Goal: Book appointment/travel/reservation

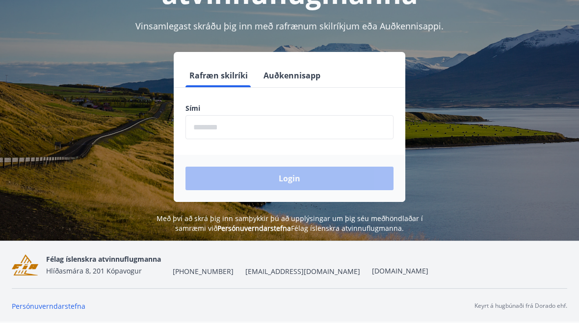
scroll to position [122, 0]
click at [205, 133] on input "phone" at bounding box center [289, 127] width 208 height 24
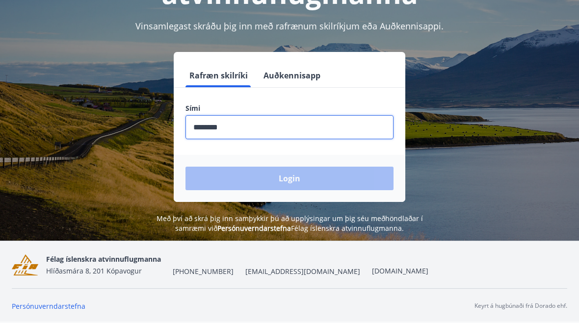
type input "********"
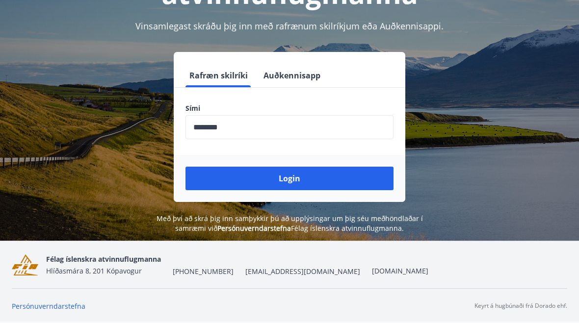
click at [223, 179] on button "Login" at bounding box center [289, 179] width 208 height 24
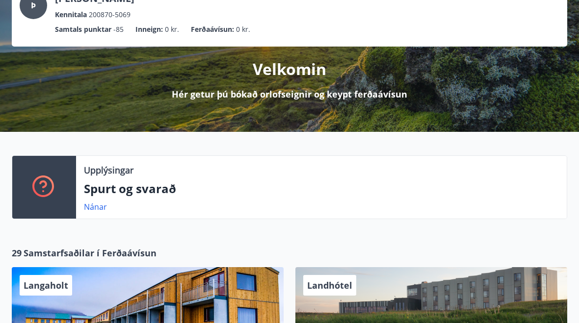
scroll to position [74, 0]
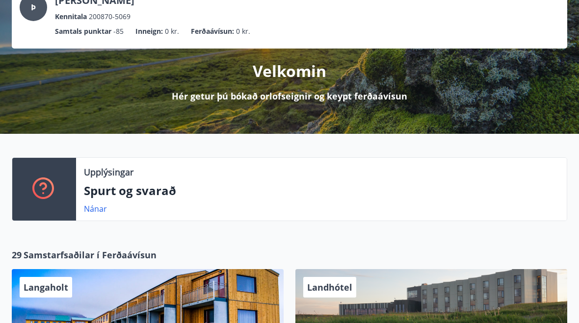
click at [183, 104] on div "Þ Þorsteinn Þorsteinsson Kennitala 200870-5069 Samtals punktar -85 Inneign : 0 …" at bounding box center [289, 50] width 579 height 168
click at [277, 69] on p "Velkomin" at bounding box center [290, 71] width 74 height 22
click at [287, 108] on div "Þ Þorsteinn Þorsteinsson Kennitala 200870-5069 Samtals punktar -85 Inneign : 0 …" at bounding box center [289, 50] width 579 height 168
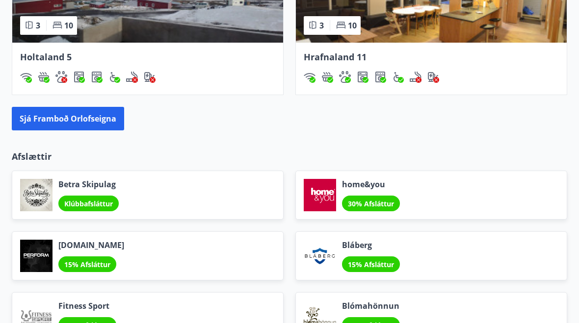
scroll to position [951, 0]
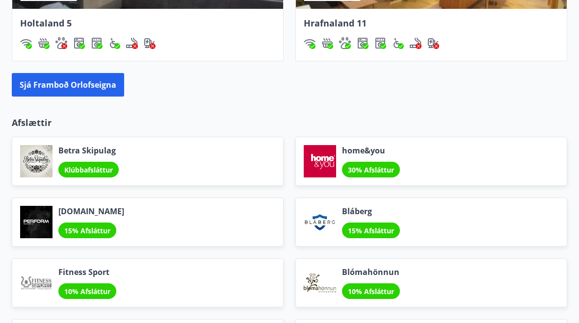
click at [45, 87] on button "Sjá framboð orlofseigna" at bounding box center [68, 85] width 112 height 24
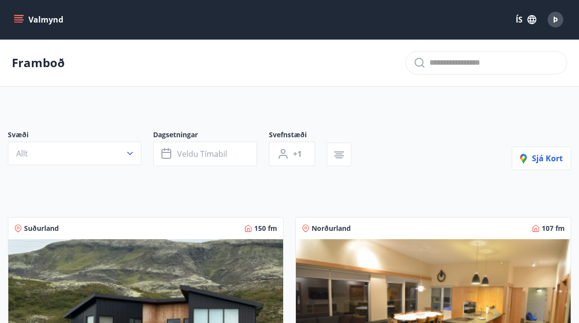
click at [17, 28] on button "Valmynd" at bounding box center [39, 20] width 55 height 18
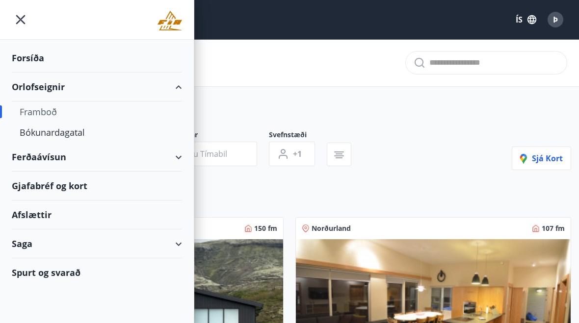
click at [38, 136] on div "Bókunardagatal" at bounding box center [97, 132] width 154 height 21
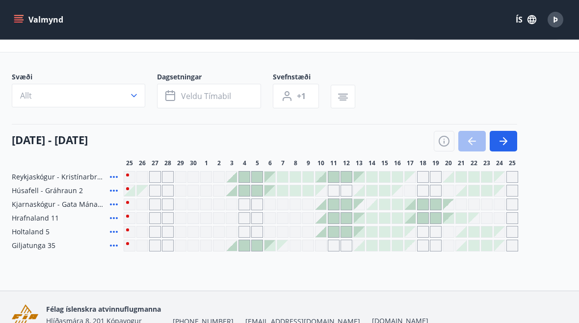
scroll to position [33, 0]
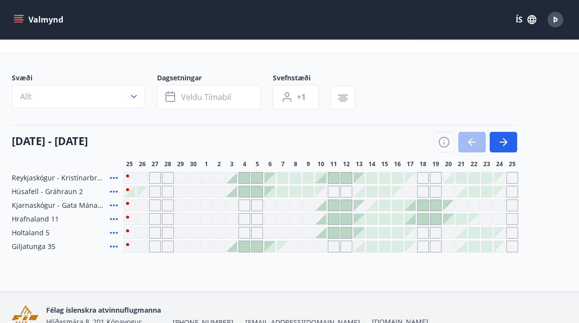
click at [190, 100] on span "Veldu tímabil" at bounding box center [206, 97] width 50 height 11
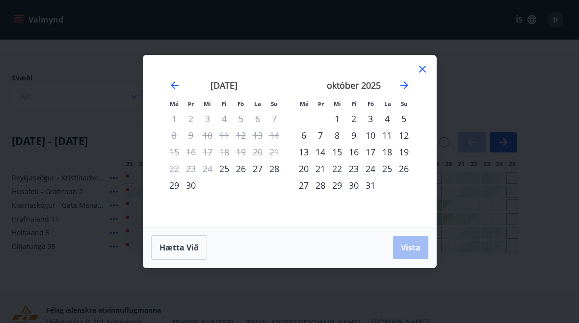
click at [371, 144] on div "10" at bounding box center [370, 135] width 17 height 17
click at [337, 160] on div "15" at bounding box center [337, 152] width 17 height 17
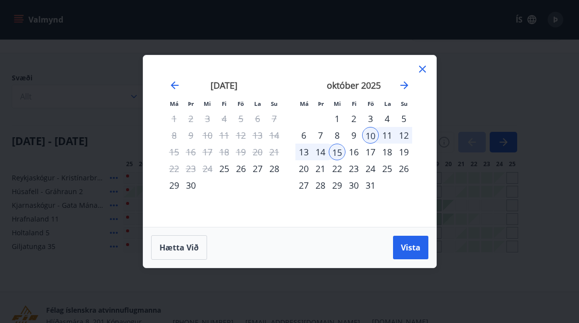
click at [415, 253] on span "Vista" at bounding box center [411, 247] width 20 height 11
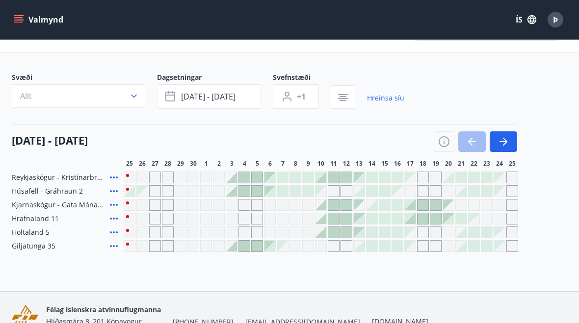
scroll to position [33, 0]
click at [323, 174] on div at bounding box center [320, 178] width 11 height 11
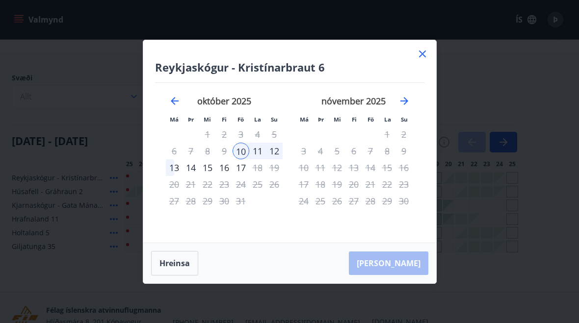
click at [175, 193] on div "20" at bounding box center [174, 184] width 17 height 17
click at [173, 105] on icon "Move backward to switch to the previous month." at bounding box center [175, 101] width 8 height 8
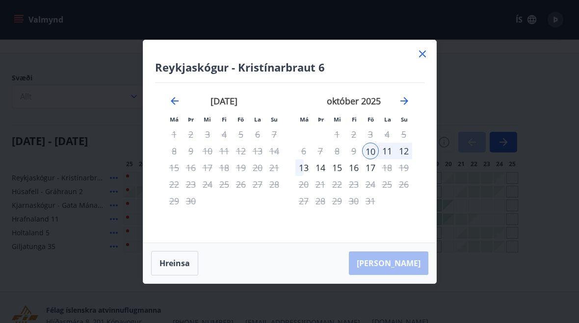
click at [426, 60] on icon at bounding box center [422, 54] width 12 height 12
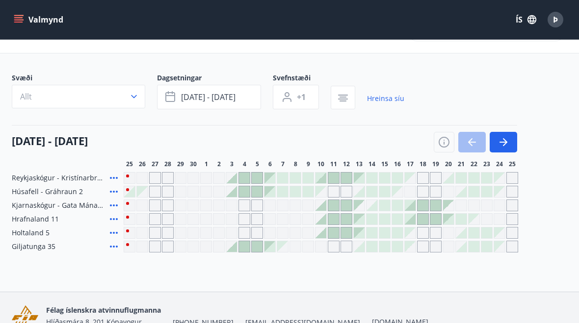
click at [184, 90] on button "okt 10 - okt 15" at bounding box center [209, 97] width 104 height 25
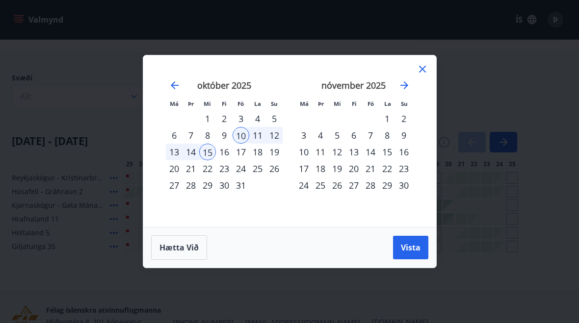
click at [180, 253] on span "Hætta við" at bounding box center [178, 247] width 39 height 11
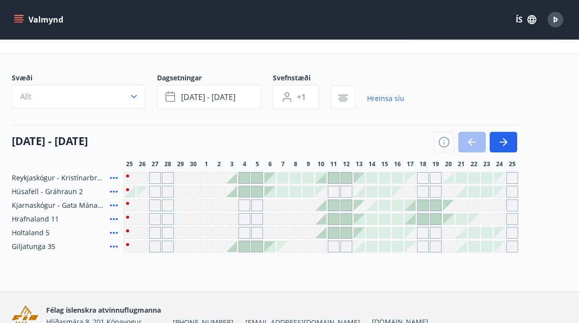
click at [317, 178] on div at bounding box center [320, 178] width 11 height 11
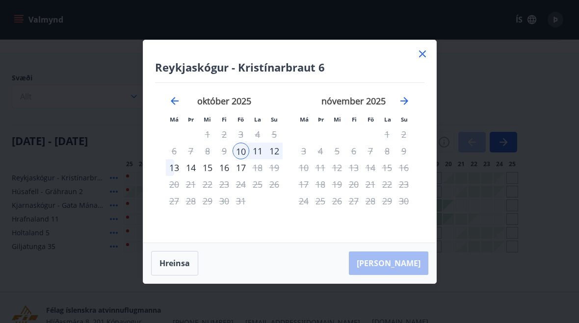
click at [211, 176] on div "15" at bounding box center [207, 167] width 17 height 17
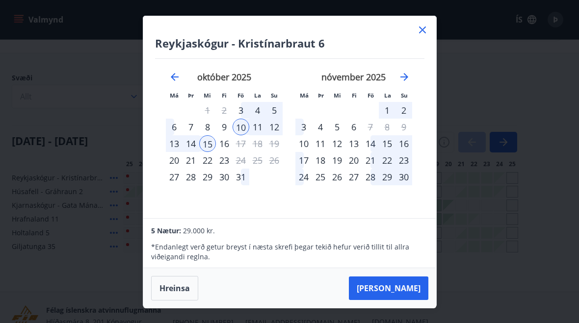
click at [425, 36] on icon at bounding box center [422, 30] width 12 height 12
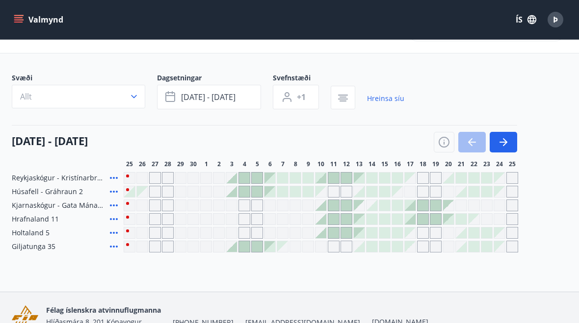
click at [320, 193] on div "Gráir dagar eru ekki bókanlegir" at bounding box center [320, 191] width 11 height 11
click at [291, 219] on div "Gráir dagar eru ekki bókanlegir" at bounding box center [295, 219] width 12 height 12
click at [23, 177] on span "Reykjaskógur - Kristínarbraut 6" at bounding box center [59, 178] width 94 height 10
click at [318, 176] on div at bounding box center [320, 178] width 11 height 11
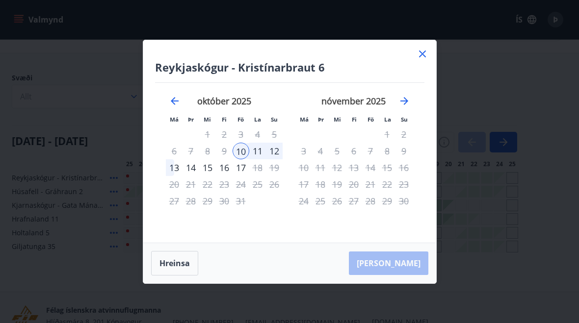
click at [207, 176] on div "15" at bounding box center [207, 167] width 17 height 17
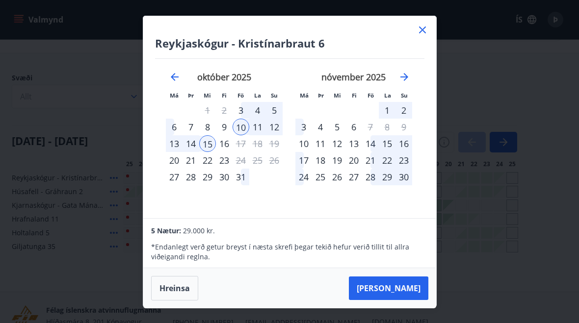
click at [405, 300] on button "Taka Frá" at bounding box center [388, 289] width 79 height 24
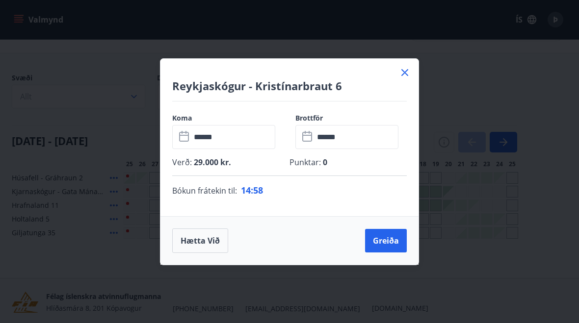
scroll to position [20, 0]
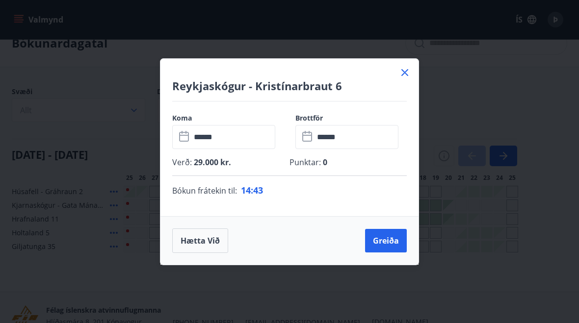
click at [439, 97] on div "Reykjaskógur - Kristínarbraut 6 Koma ​ ****** ​ Brottför ​ ****** ​ Verð : 29.0…" at bounding box center [289, 161] width 579 height 323
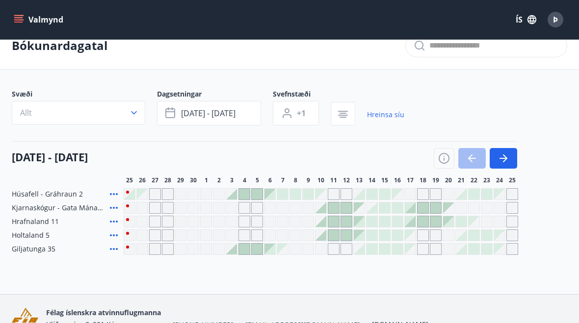
scroll to position [18, 0]
click at [28, 115] on span "Allt" at bounding box center [26, 112] width 12 height 11
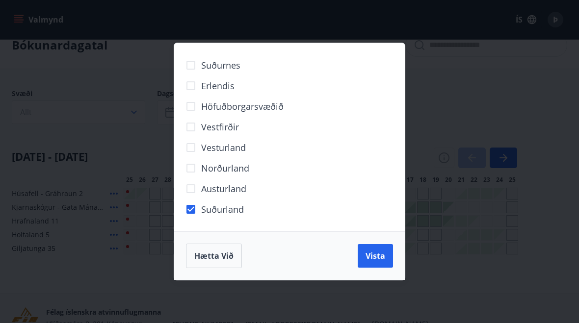
click at [382, 261] on span "Vista" at bounding box center [375, 256] width 20 height 11
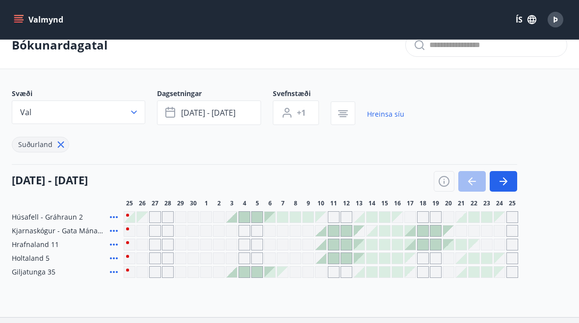
scroll to position [1, 0]
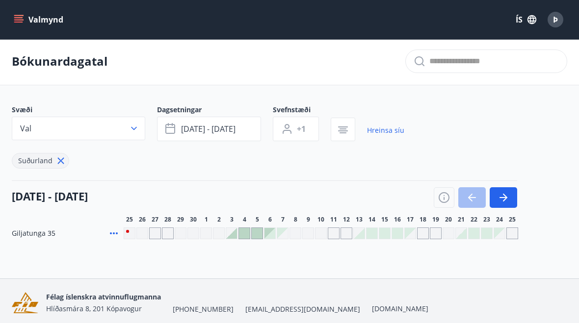
click at [321, 234] on div "Gráir dagar eru ekki bókanlegir" at bounding box center [321, 234] width 12 height 12
click at [31, 128] on span "Val" at bounding box center [25, 128] width 11 height 11
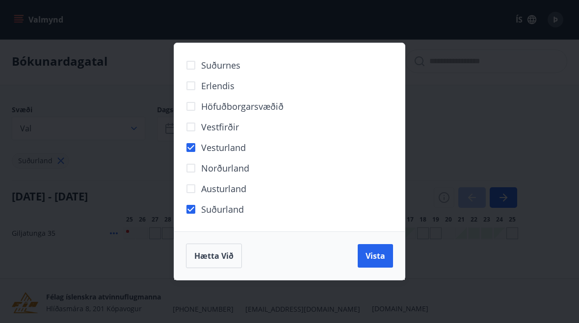
click at [387, 268] on button "Vista" at bounding box center [375, 256] width 35 height 24
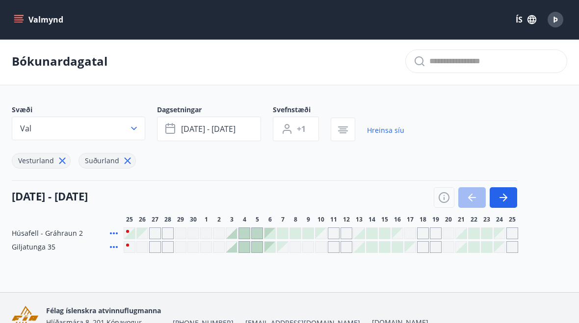
click at [60, 157] on icon at bounding box center [62, 160] width 11 height 11
click at [129, 162] on div "Suðurland" at bounding box center [208, 154] width 392 height 27
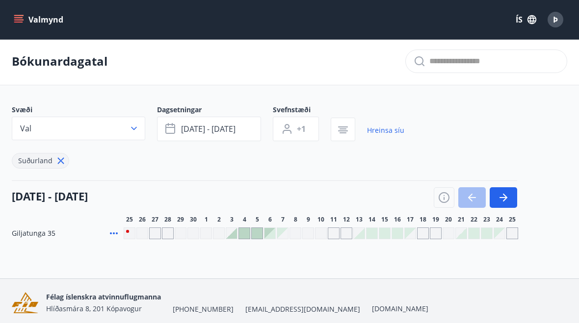
click at [59, 157] on icon at bounding box center [60, 160] width 11 height 11
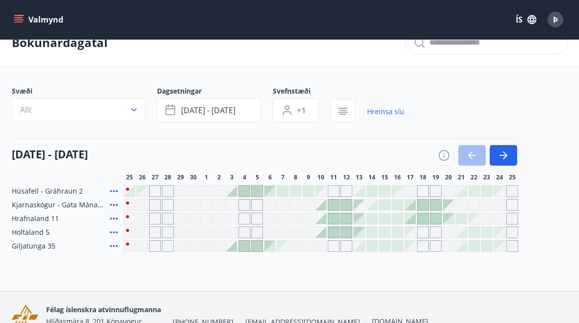
scroll to position [20, 0]
click at [509, 155] on button "button" at bounding box center [502, 156] width 27 height 21
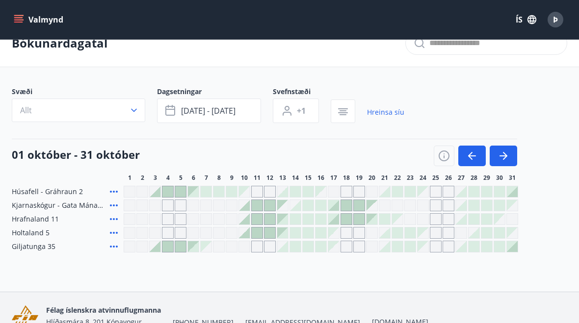
click at [471, 159] on icon "button" at bounding box center [470, 156] width 4 height 8
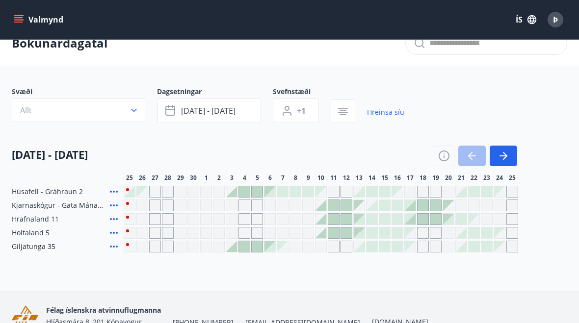
click at [558, 185] on div "Svæði Allt Dagsetningar okt 10 - okt 15 Svefnstæði +1 Hreinsa síu 25 september …" at bounding box center [289, 170] width 555 height 166
click at [558, 187] on div "Húsafell - Gráhraun 2 Kjarnaskógur - Gata Mánans 8 Hrafnaland 11 Holtaland 5 Gi…" at bounding box center [289, 219] width 555 height 67
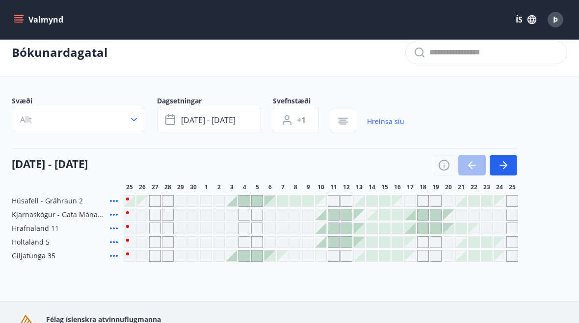
scroll to position [0, 0]
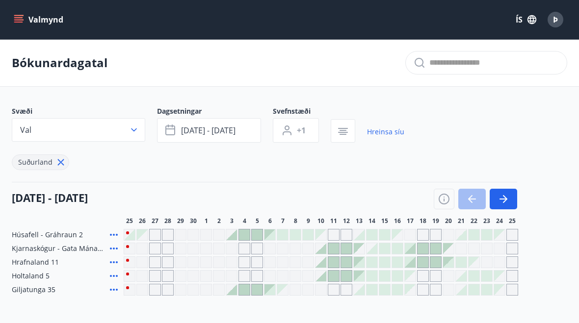
scroll to position [52, 0]
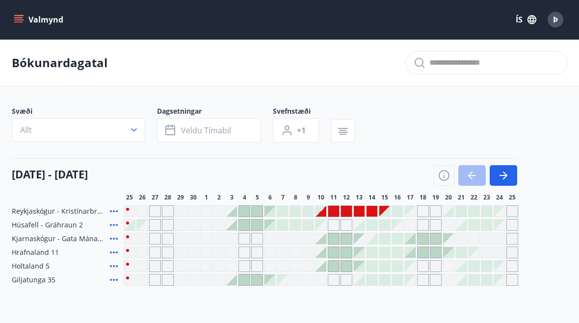
click at [369, 215] on div at bounding box center [371, 211] width 11 height 11
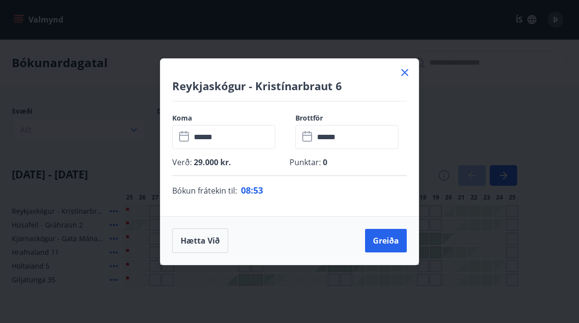
click at [476, 119] on div "Reykjaskógur - Kristínarbraut 6 Koma ​ ****** ​ Brottför ​ ****** ​ Verð : 29.0…" at bounding box center [289, 161] width 579 height 323
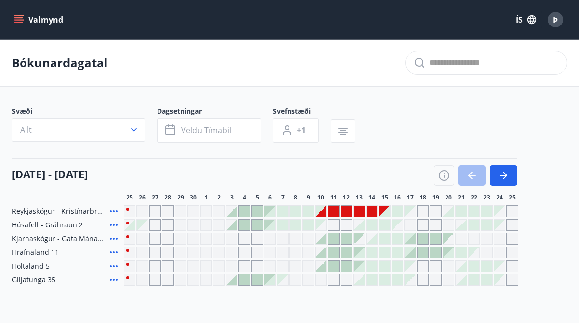
click at [369, 211] on div at bounding box center [371, 211] width 11 height 11
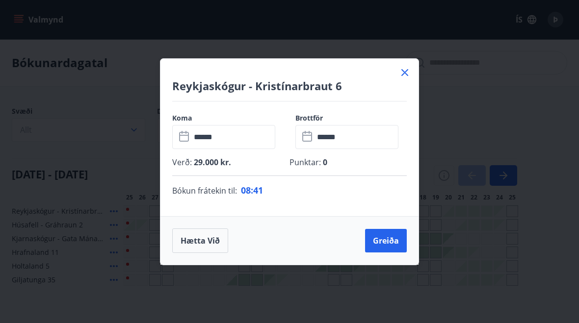
click at [388, 246] on button "Greiða" at bounding box center [386, 241] width 42 height 24
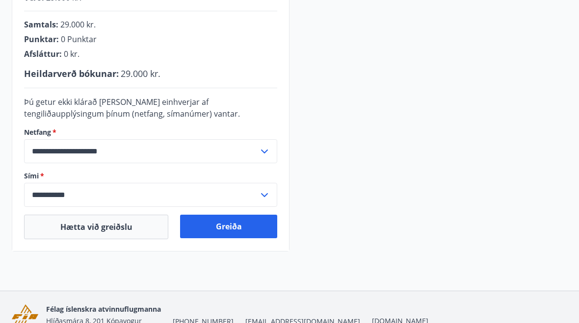
scroll to position [262, 0]
click at [242, 233] on button "Greiða" at bounding box center [228, 227] width 97 height 24
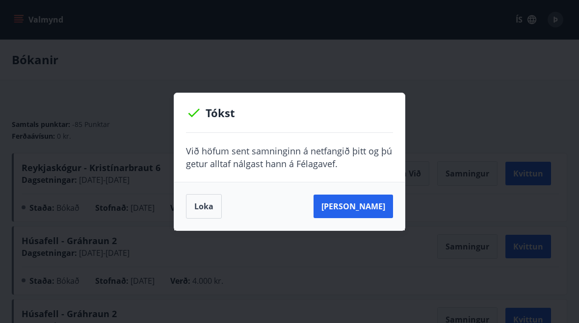
click at [348, 205] on button "Sjá samning" at bounding box center [352, 207] width 79 height 24
click at [359, 206] on button "Sjá samning" at bounding box center [352, 207] width 79 height 24
click at [373, 213] on button "Sjá samning" at bounding box center [352, 207] width 79 height 24
click at [376, 210] on button "Sjá samning" at bounding box center [352, 207] width 79 height 24
click at [188, 110] on icon at bounding box center [194, 113] width 16 height 16
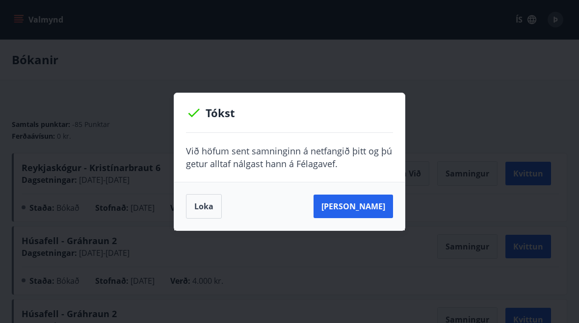
click at [198, 209] on button "Loka" at bounding box center [204, 206] width 36 height 25
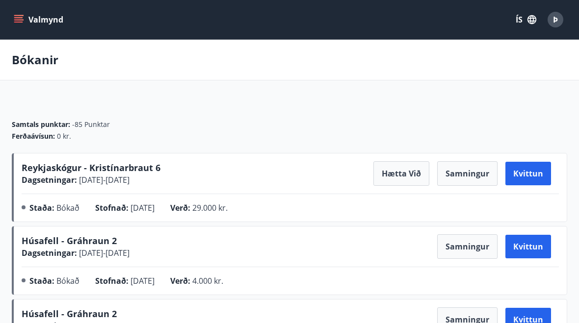
click at [474, 175] on button "Samningur" at bounding box center [467, 173] width 60 height 25
click at [478, 175] on button "Samningur" at bounding box center [467, 173] width 60 height 25
click at [532, 177] on button "Kvittun" at bounding box center [528, 174] width 46 height 24
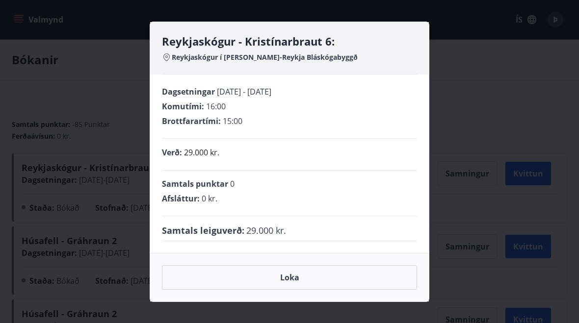
click at [298, 278] on button "Loka" at bounding box center [289, 277] width 255 height 25
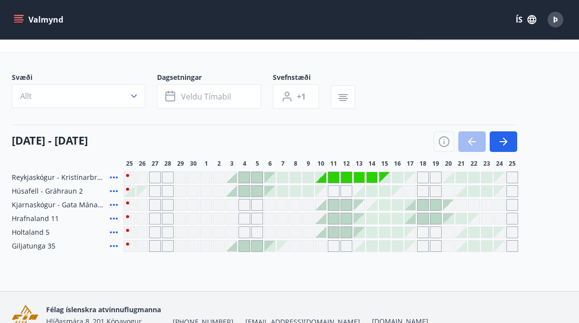
scroll to position [33, 0]
click at [500, 143] on icon "button" at bounding box center [503, 142] width 8 height 1
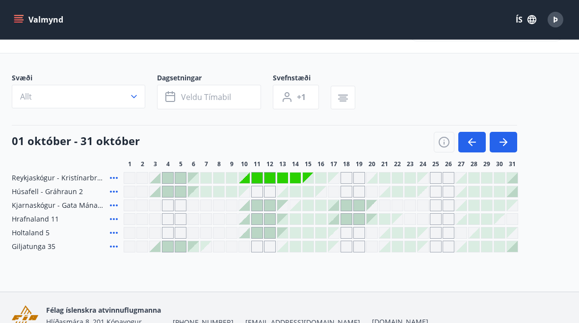
click at [501, 143] on icon "button" at bounding box center [503, 142] width 12 height 12
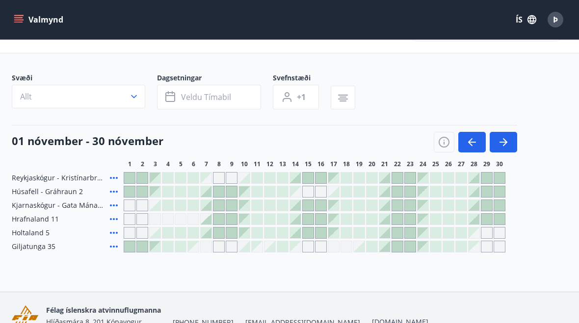
click at [500, 143] on icon "button" at bounding box center [503, 142] width 12 height 12
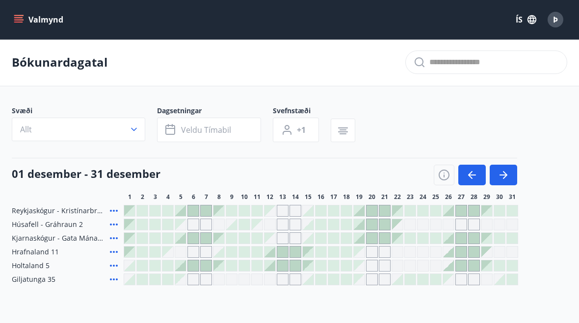
scroll to position [0, 0]
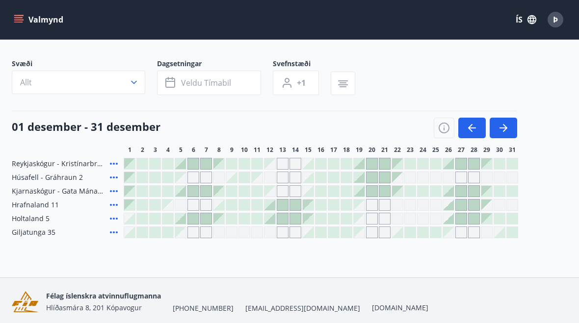
click at [504, 126] on icon "button" at bounding box center [505, 128] width 4 height 8
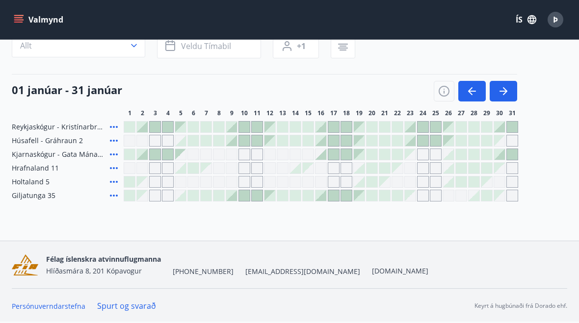
scroll to position [84, 0]
click at [505, 90] on icon "button" at bounding box center [505, 91] width 4 height 8
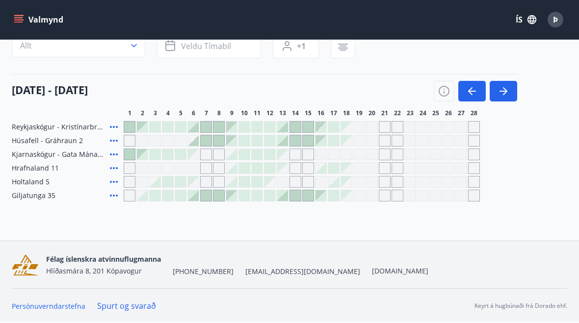
click at [502, 90] on icon "button" at bounding box center [503, 91] width 12 height 12
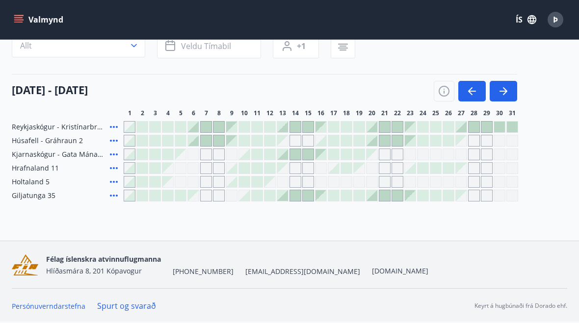
click at [466, 90] on icon "button" at bounding box center [472, 91] width 12 height 12
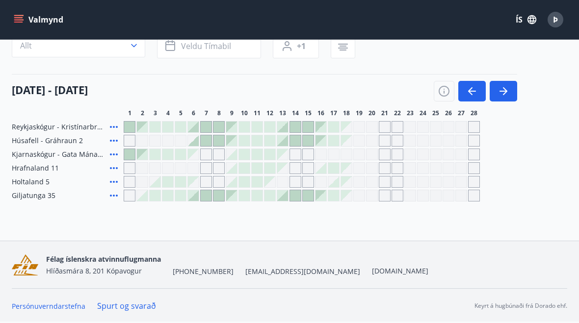
click at [497, 90] on icon "button" at bounding box center [503, 91] width 12 height 12
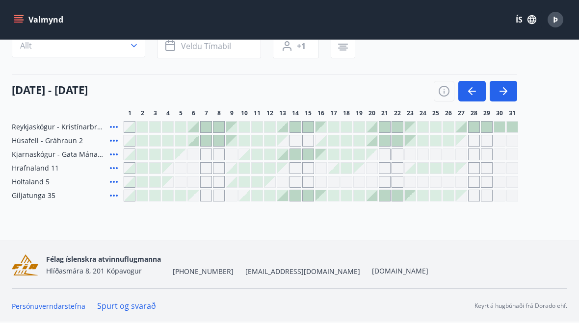
click at [500, 89] on icon "button" at bounding box center [503, 91] width 12 height 12
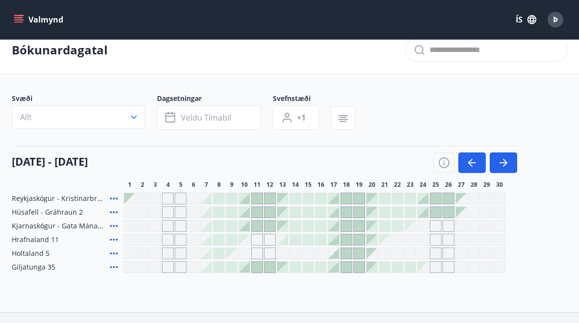
scroll to position [0, 0]
